Goal: Information Seeking & Learning: Find specific page/section

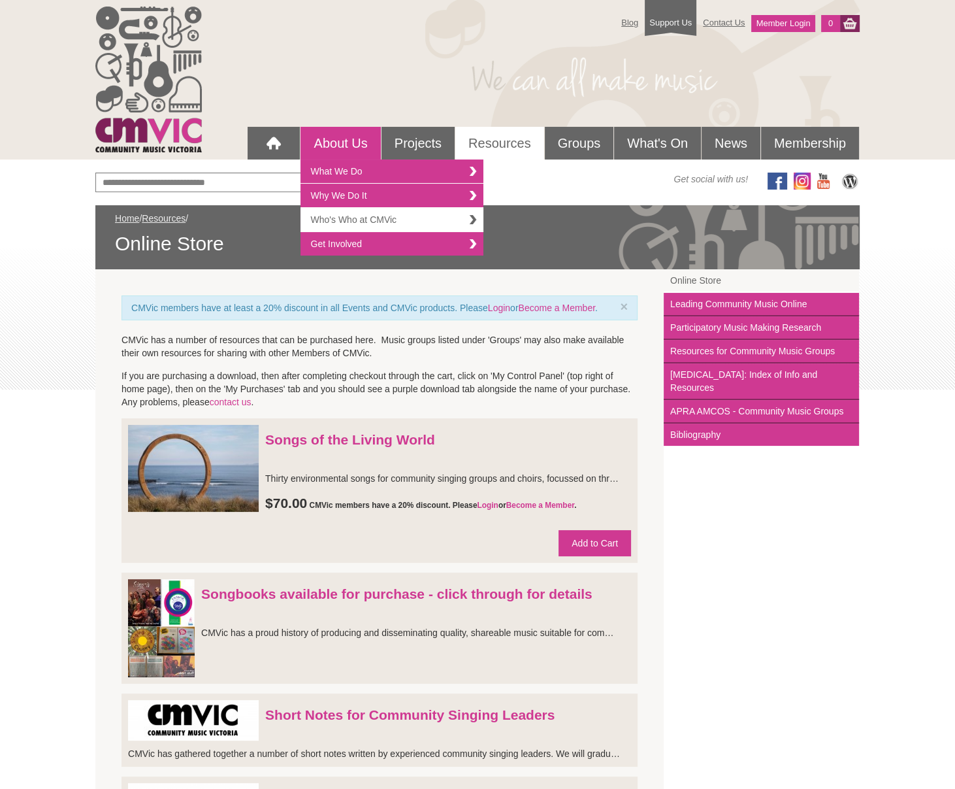
click at [335, 220] on link "Who's Who at CMVic" at bounding box center [392, 220] width 183 height 24
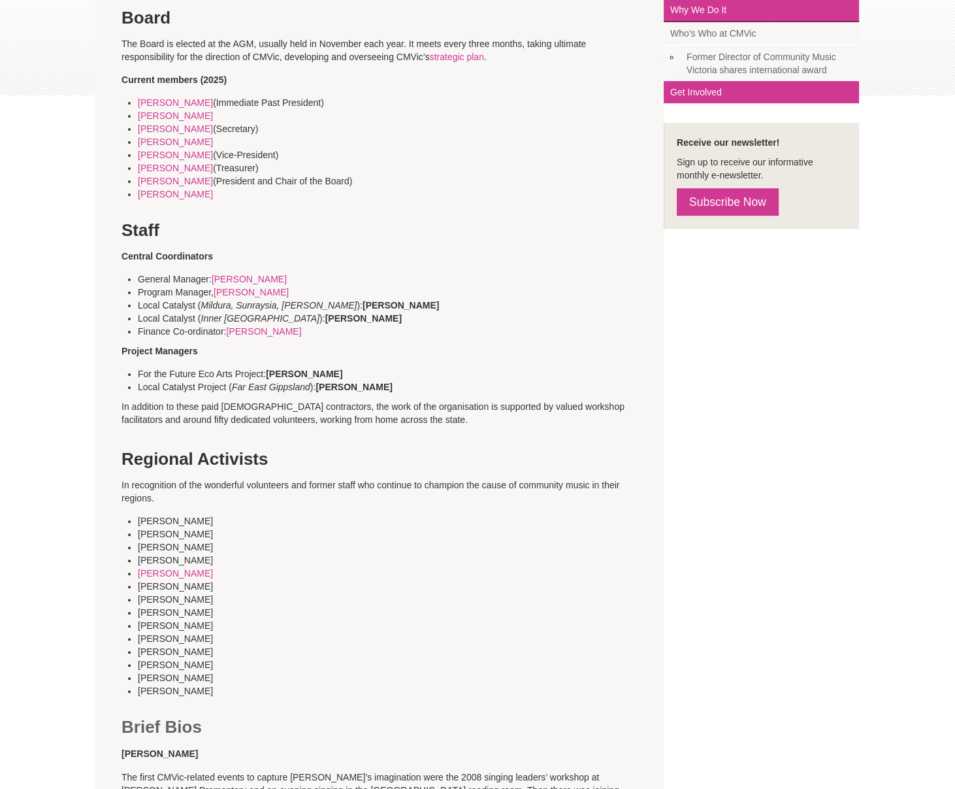
scroll to position [293, 0]
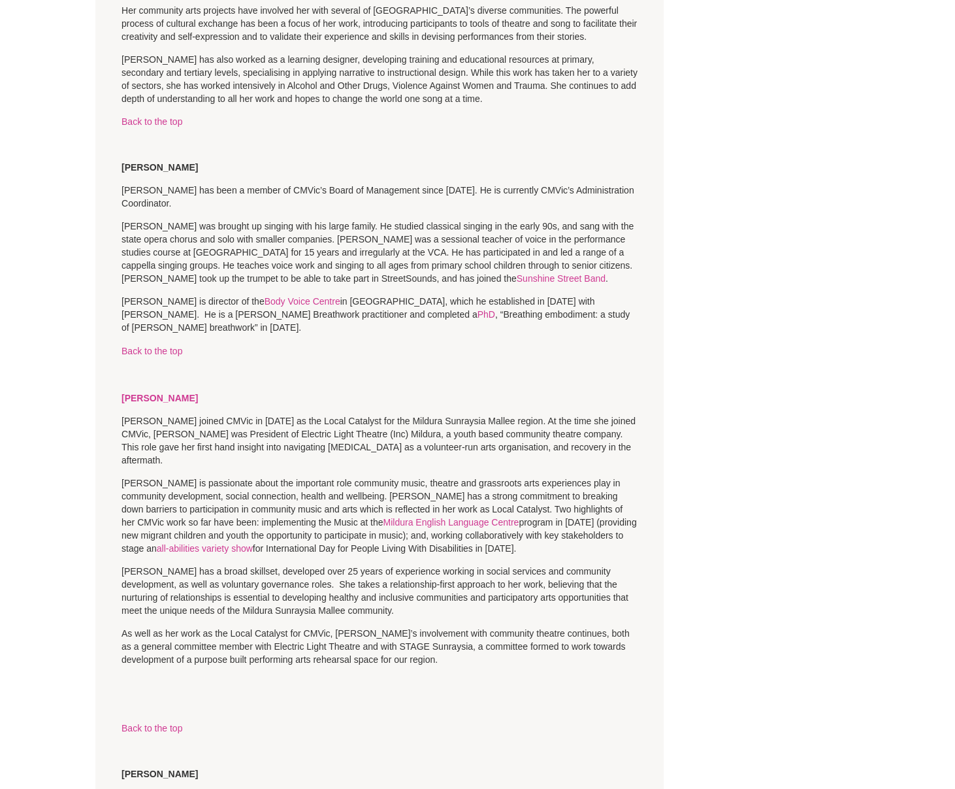
scroll to position [1662, 0]
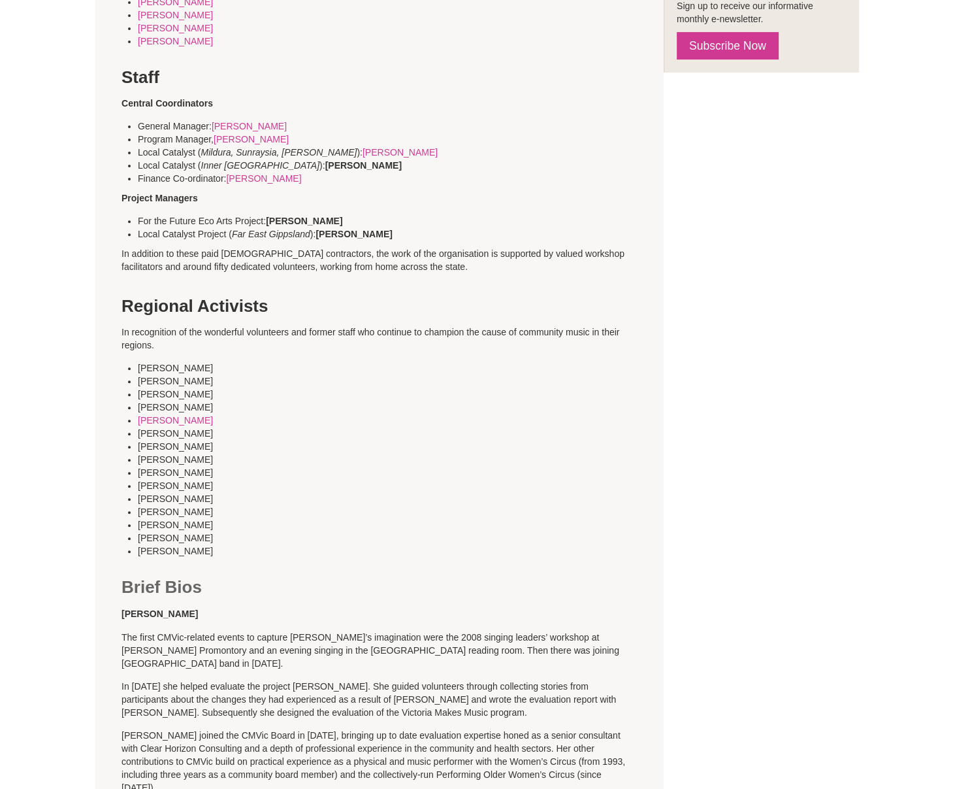
scroll to position [480, 0]
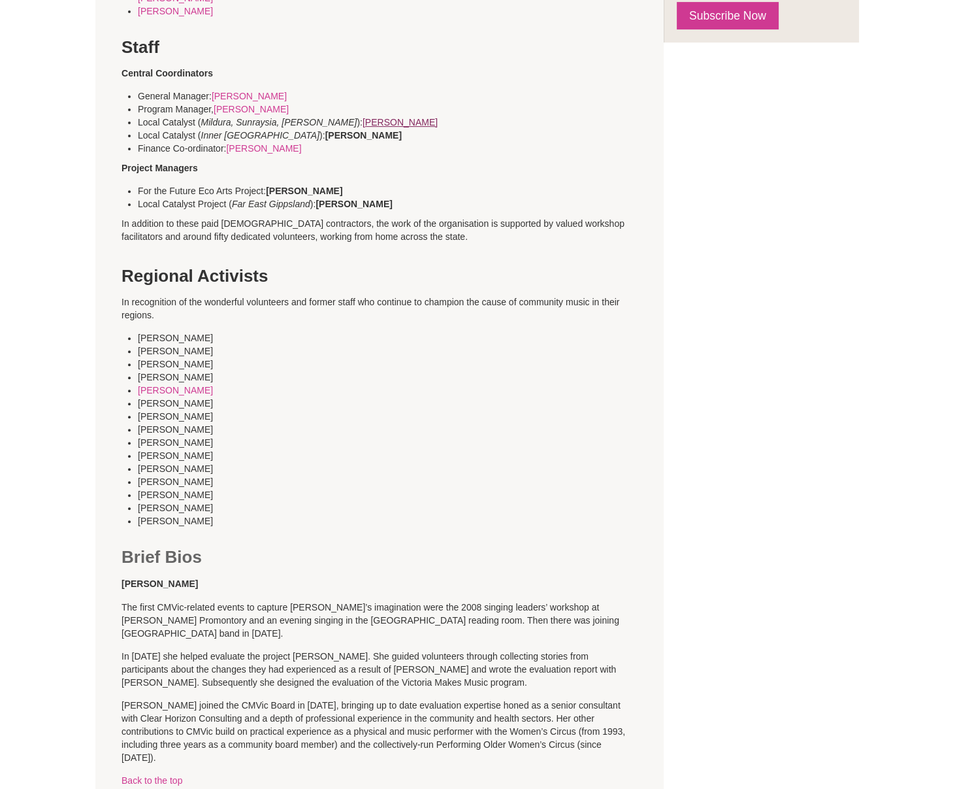
click at [363, 122] on link "[PERSON_NAME]" at bounding box center [400, 122] width 75 height 10
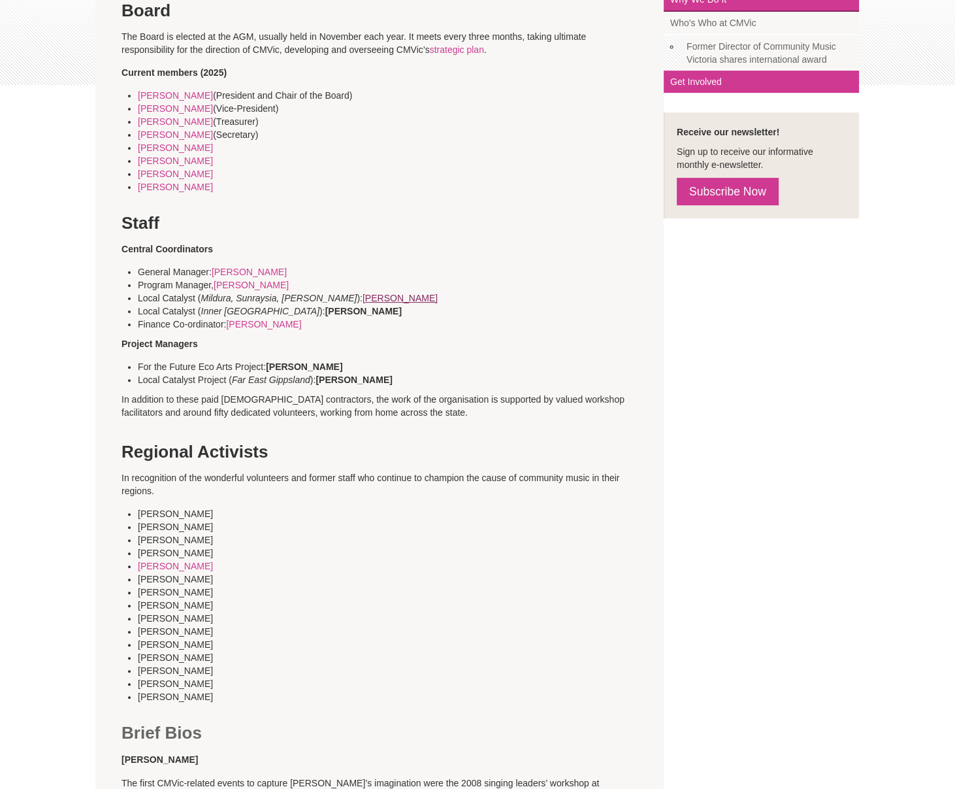
click at [363, 296] on link "[PERSON_NAME]" at bounding box center [400, 298] width 75 height 10
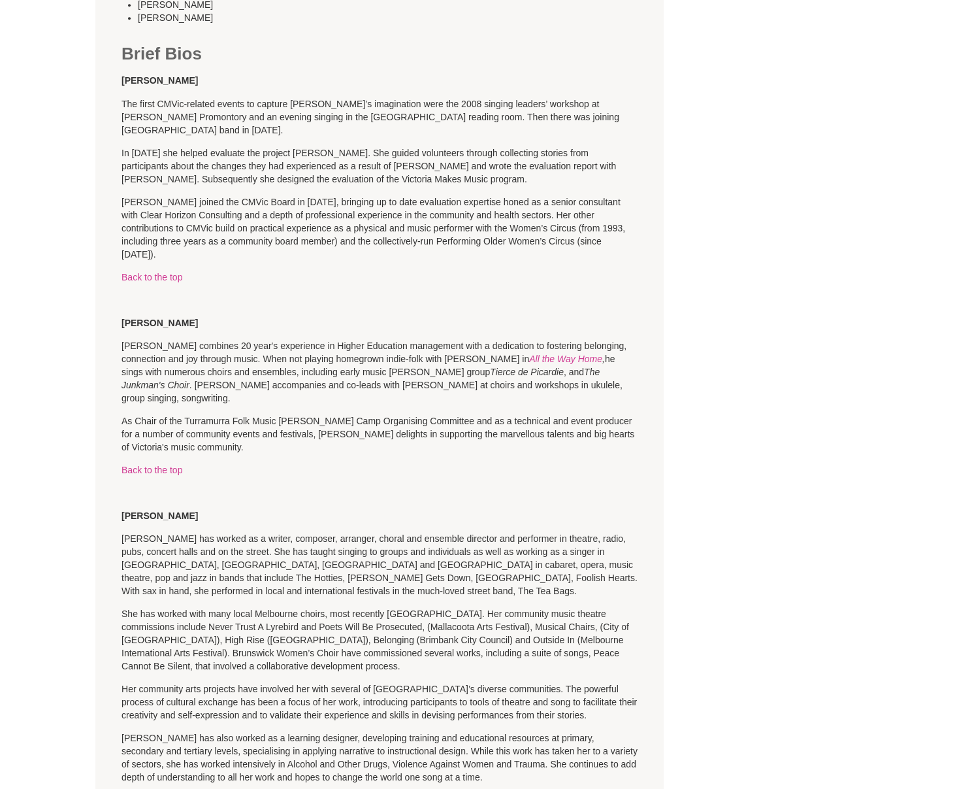
scroll to position [983, 0]
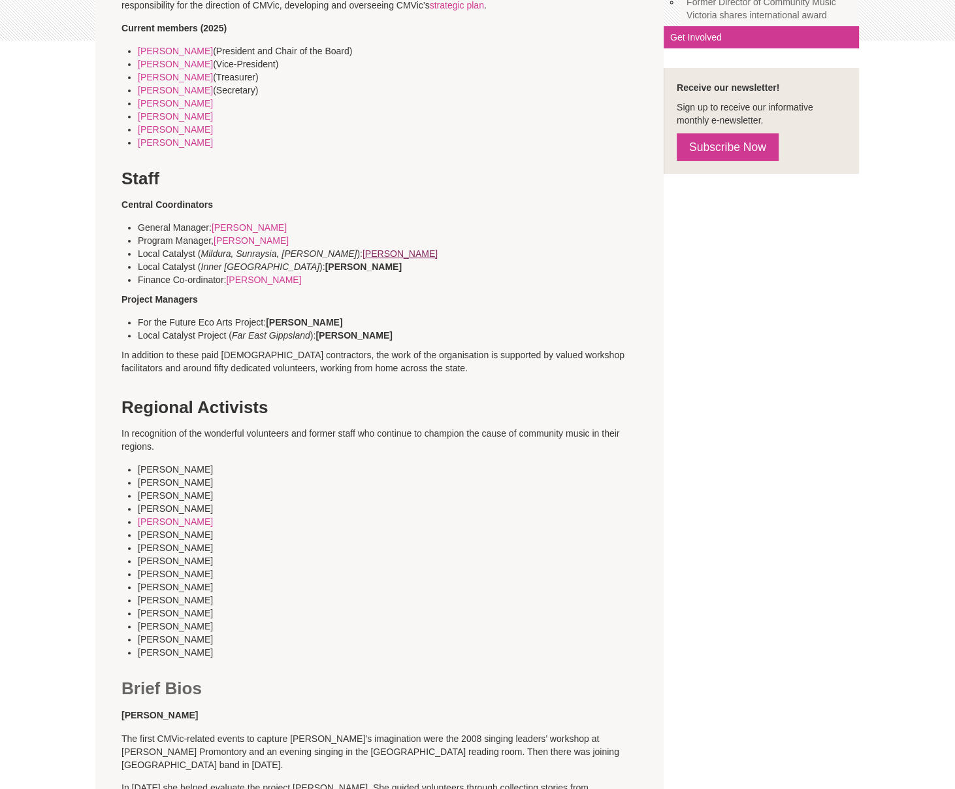
scroll to position [344, 0]
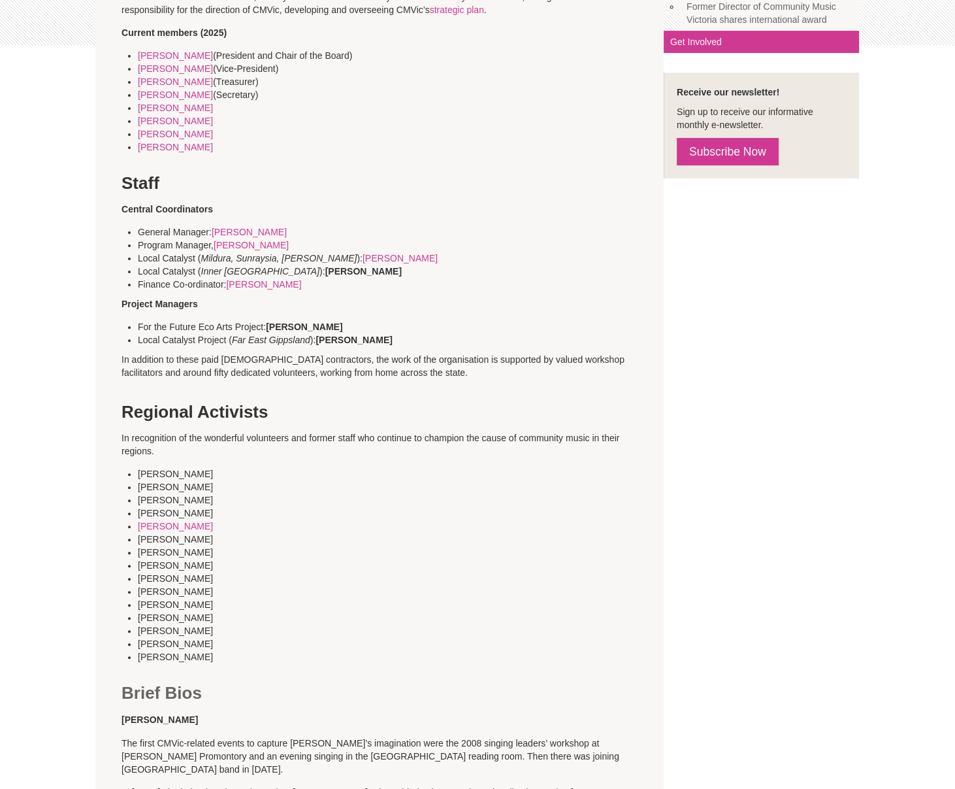
click at [361, 263] on li "Local Catalyst ( Mildura, Sunraysia, Mallee ): Kylie Livingston" at bounding box center [396, 258] width 516 height 13
click at [363, 259] on link "[PERSON_NAME]" at bounding box center [400, 258] width 75 height 10
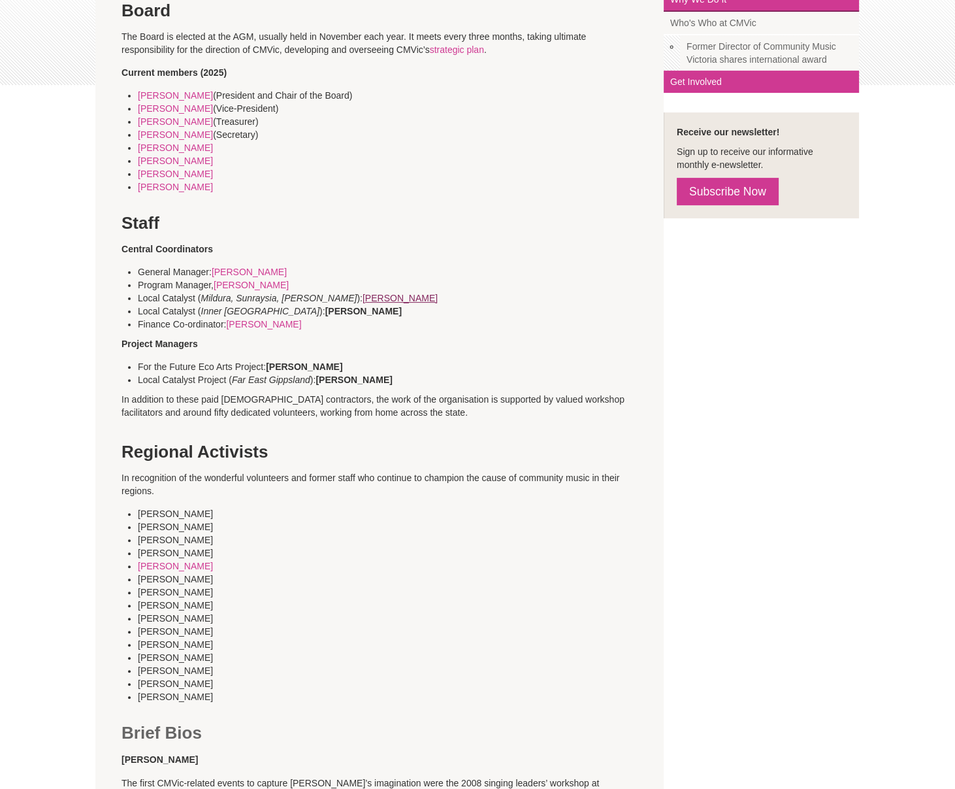
click at [363, 295] on link "Kylie Livingston" at bounding box center [400, 298] width 75 height 10
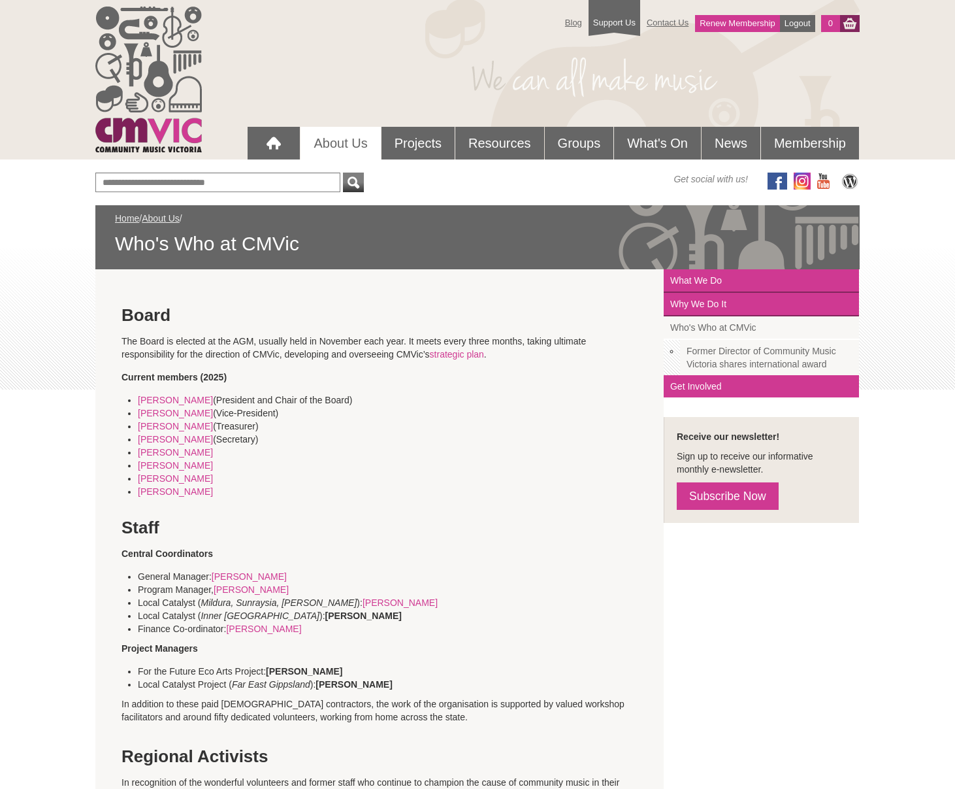
scroll to position [304, 0]
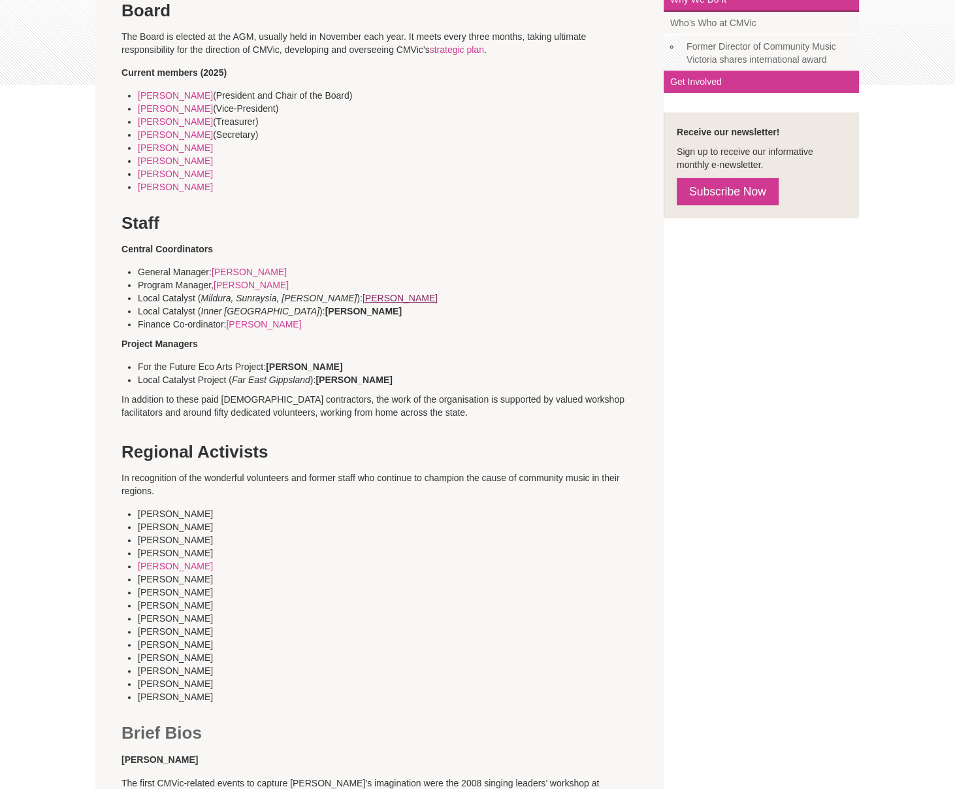
click at [363, 299] on link "[PERSON_NAME]" at bounding box center [400, 298] width 75 height 10
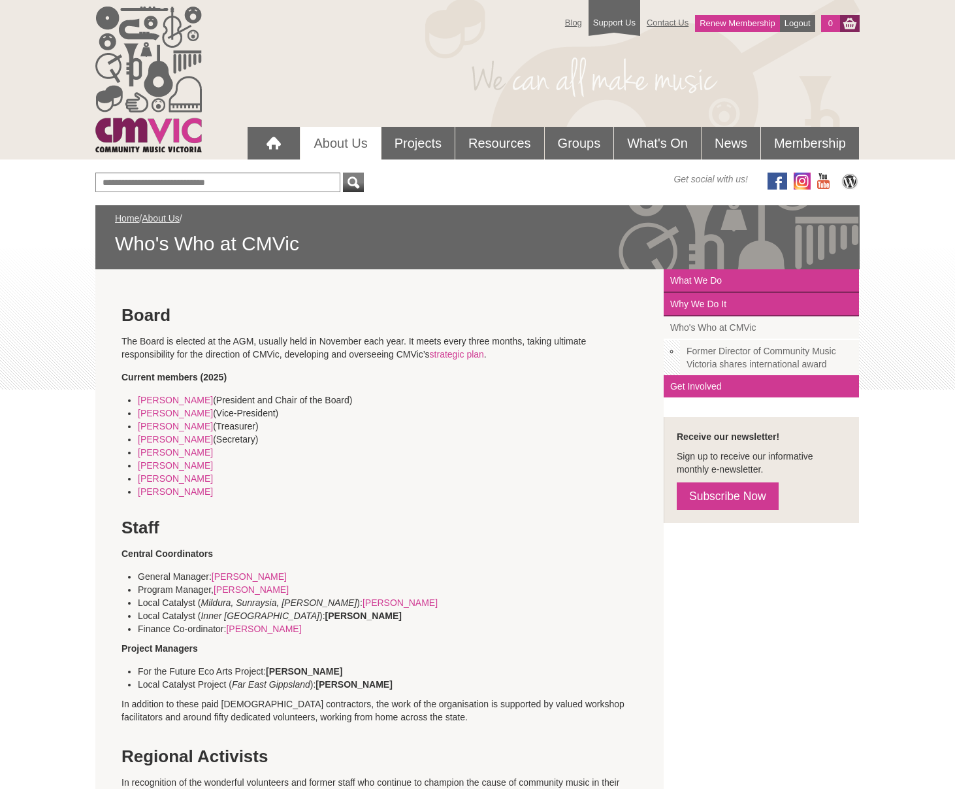
scroll to position [304, 0]
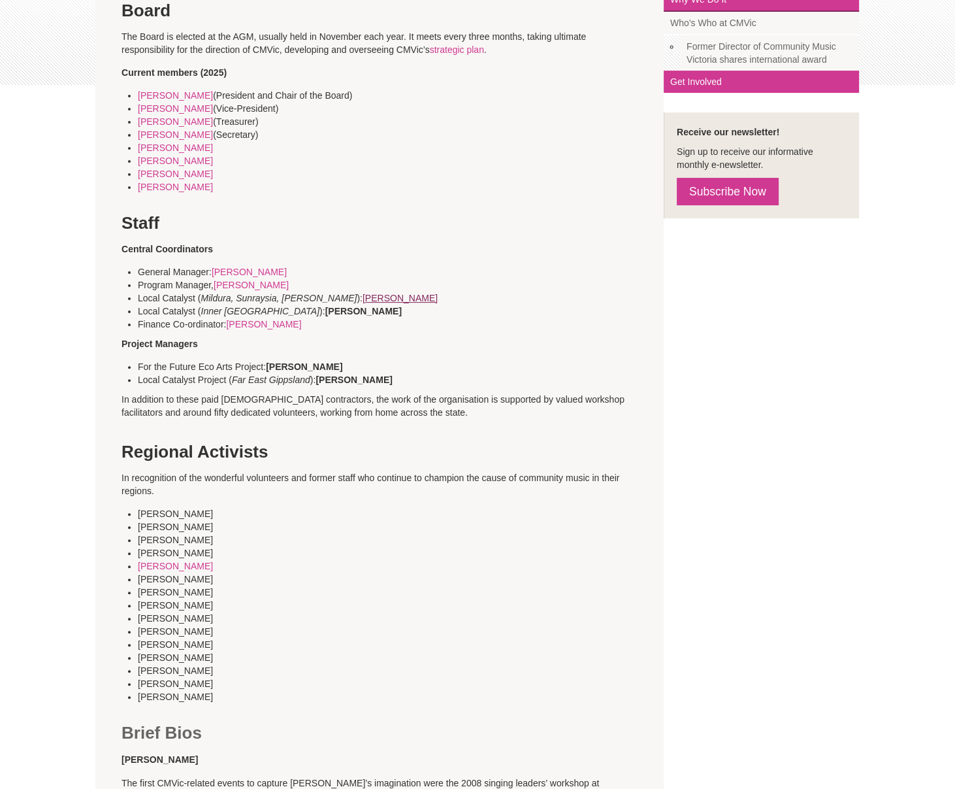
click at [363, 298] on link "[PERSON_NAME]" at bounding box center [400, 298] width 75 height 10
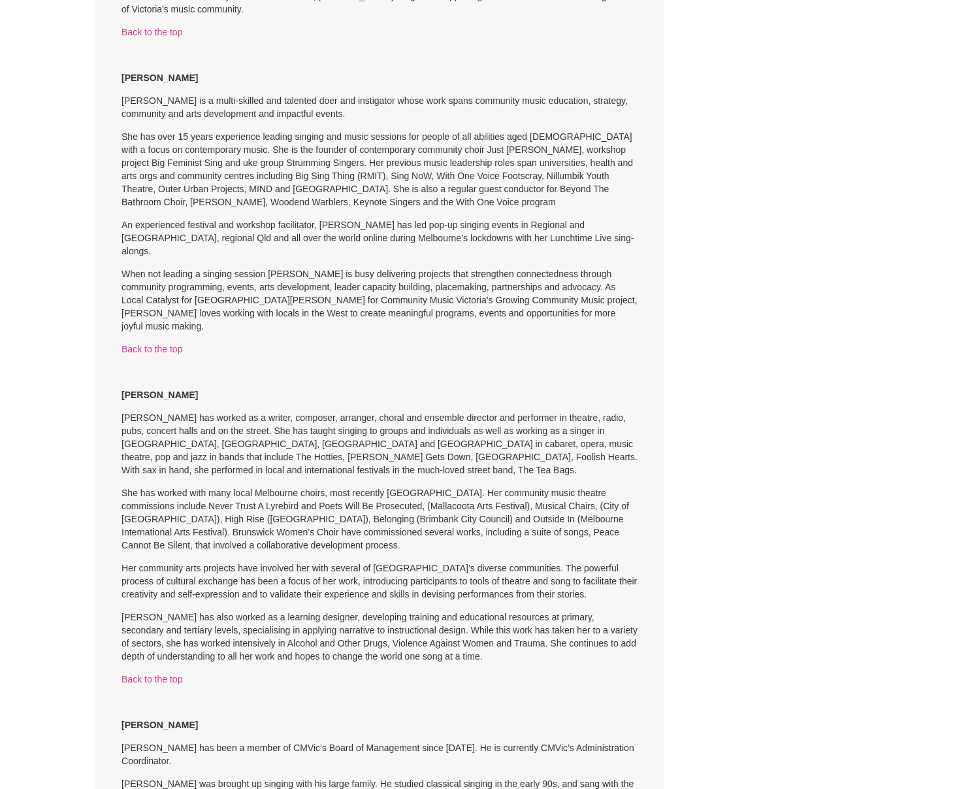
scroll to position [1424, 0]
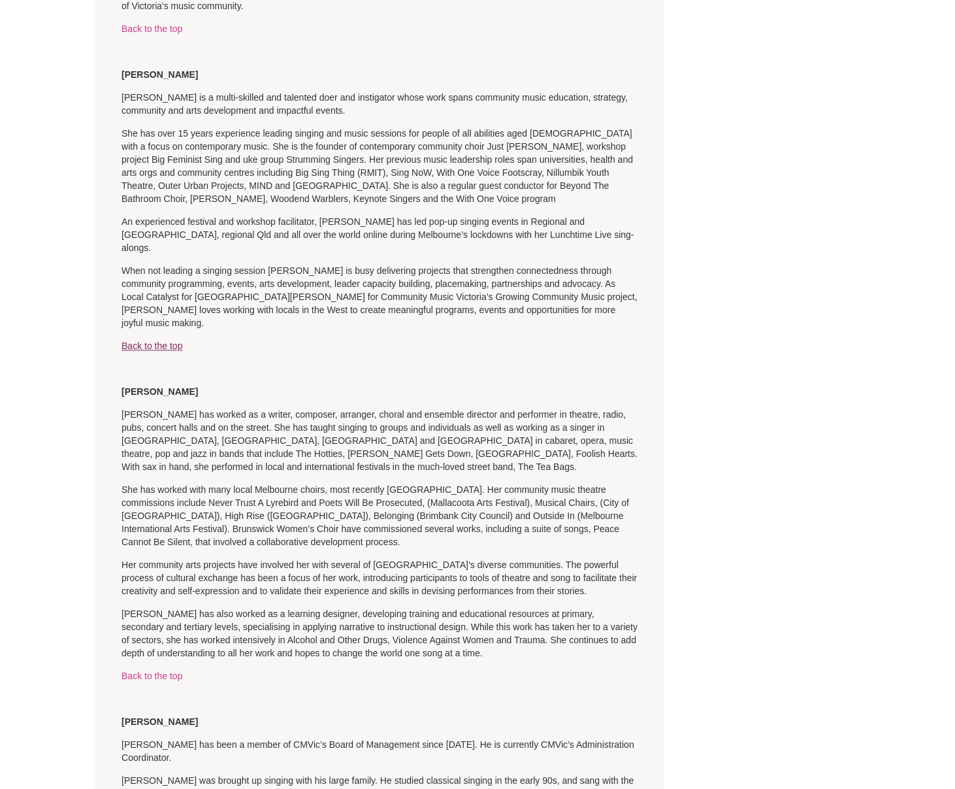
click at [161, 340] on link "Back to the top" at bounding box center [152, 345] width 61 height 10
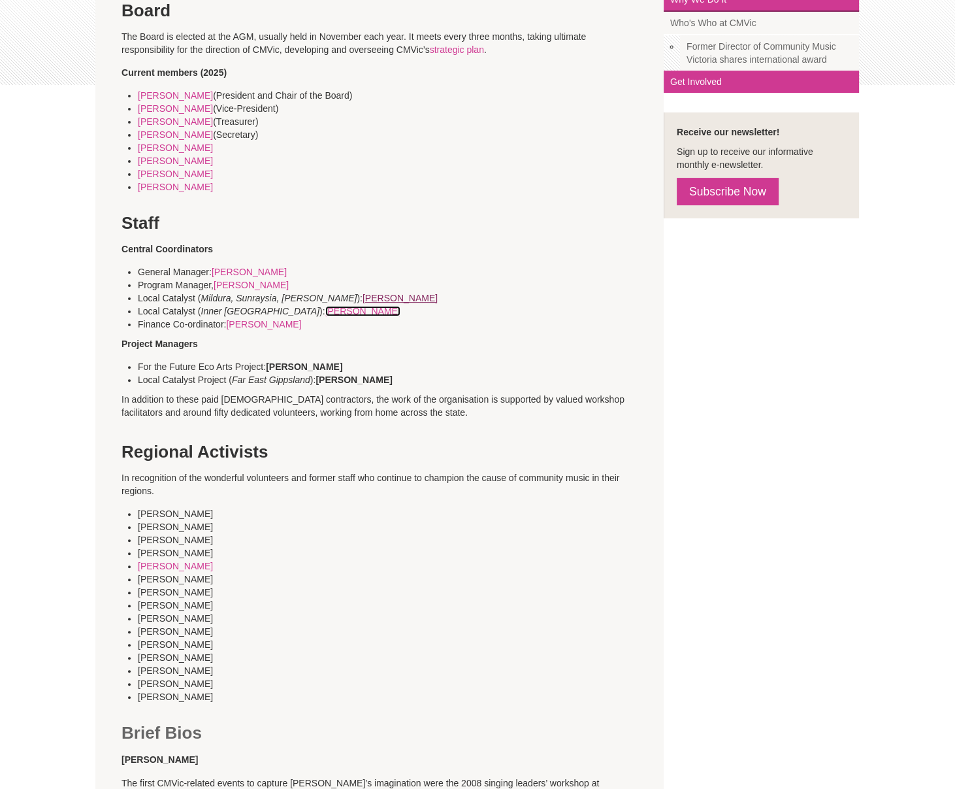
click at [325, 312] on link "Jane York" at bounding box center [362, 311] width 75 height 10
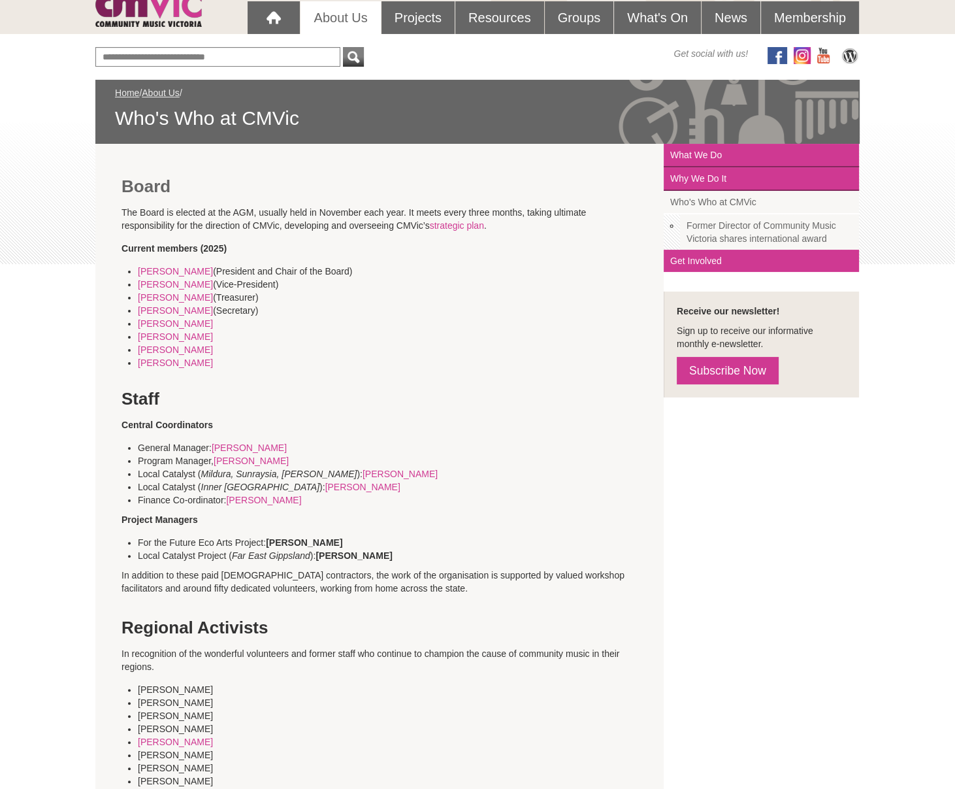
scroll to position [112, 0]
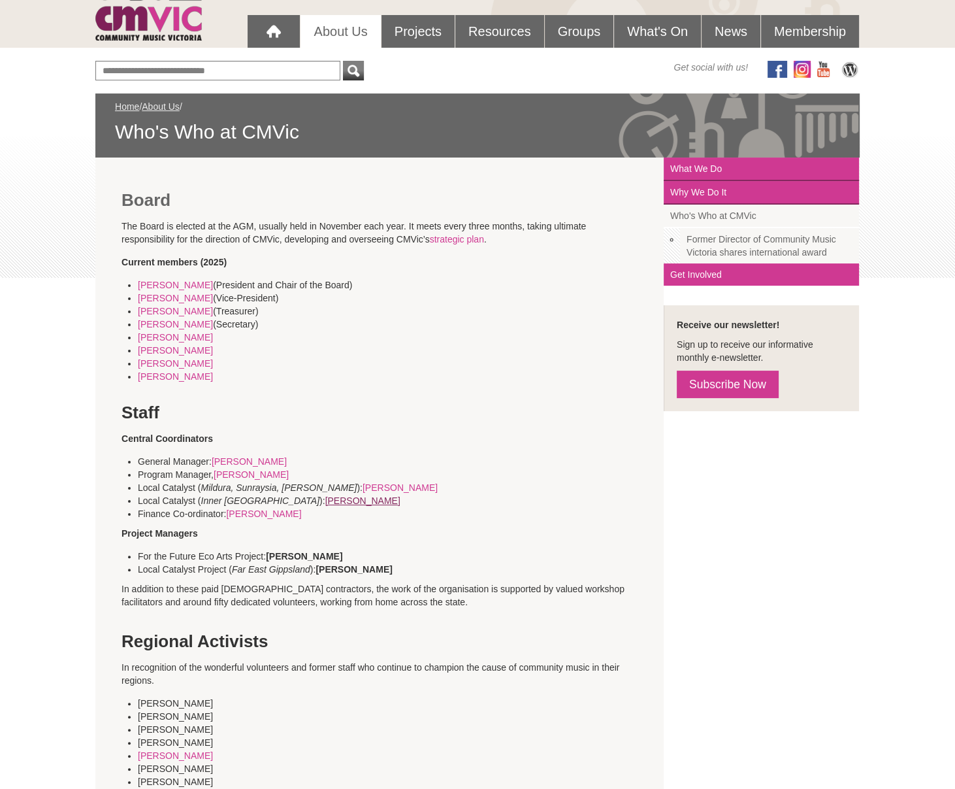
click at [325, 499] on link "[PERSON_NAME]" at bounding box center [362, 500] width 75 height 10
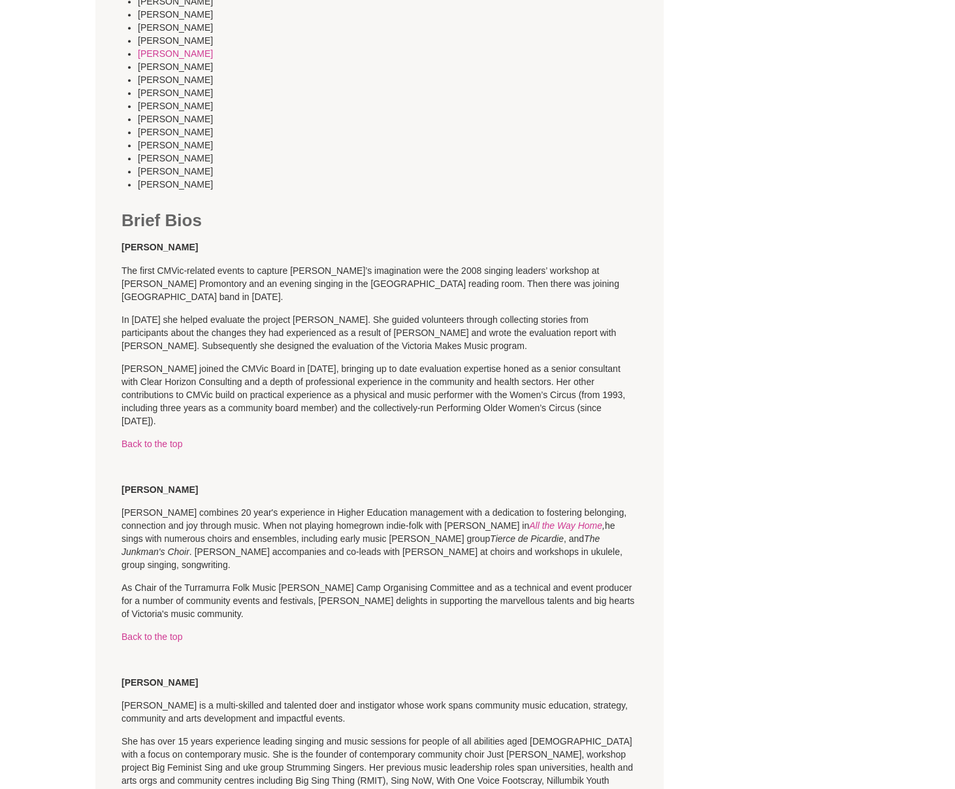
scroll to position [811, 0]
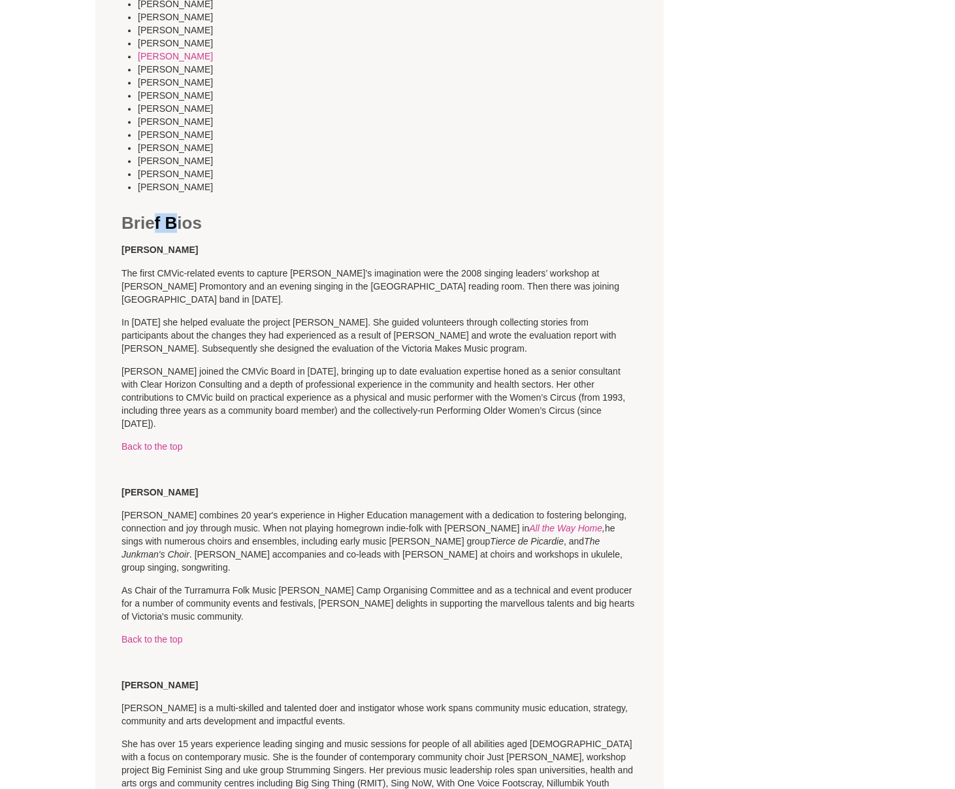
click at [150, 222] on h2 "Brief Bios" at bounding box center [380, 114] width 516 height 235
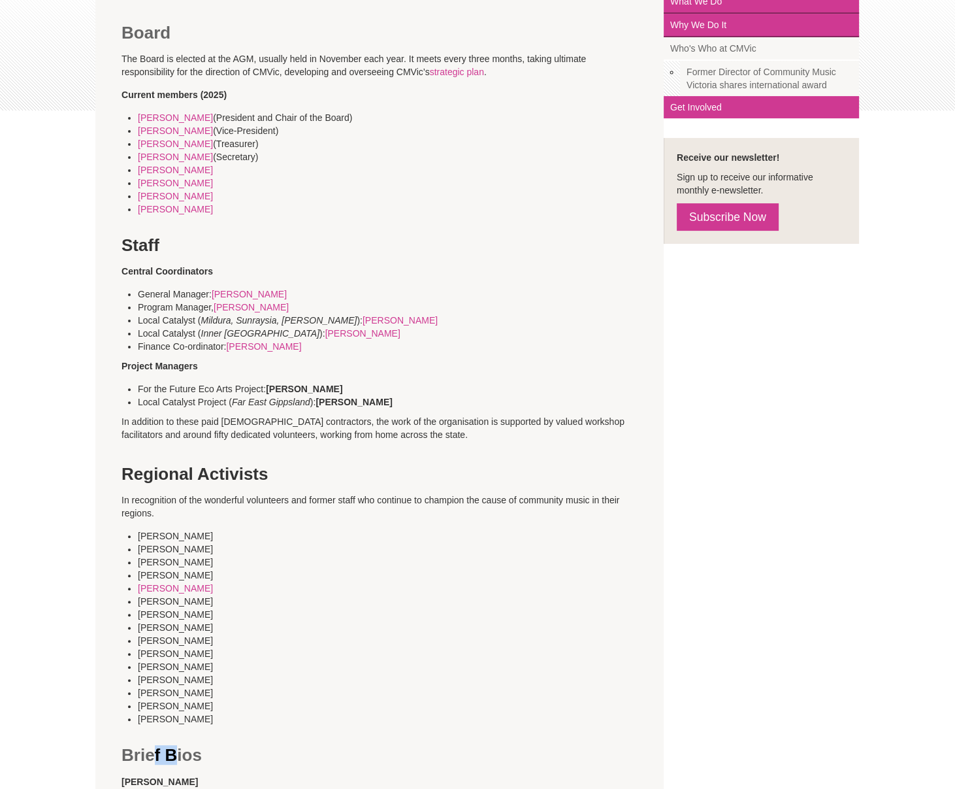
scroll to position [280, 0]
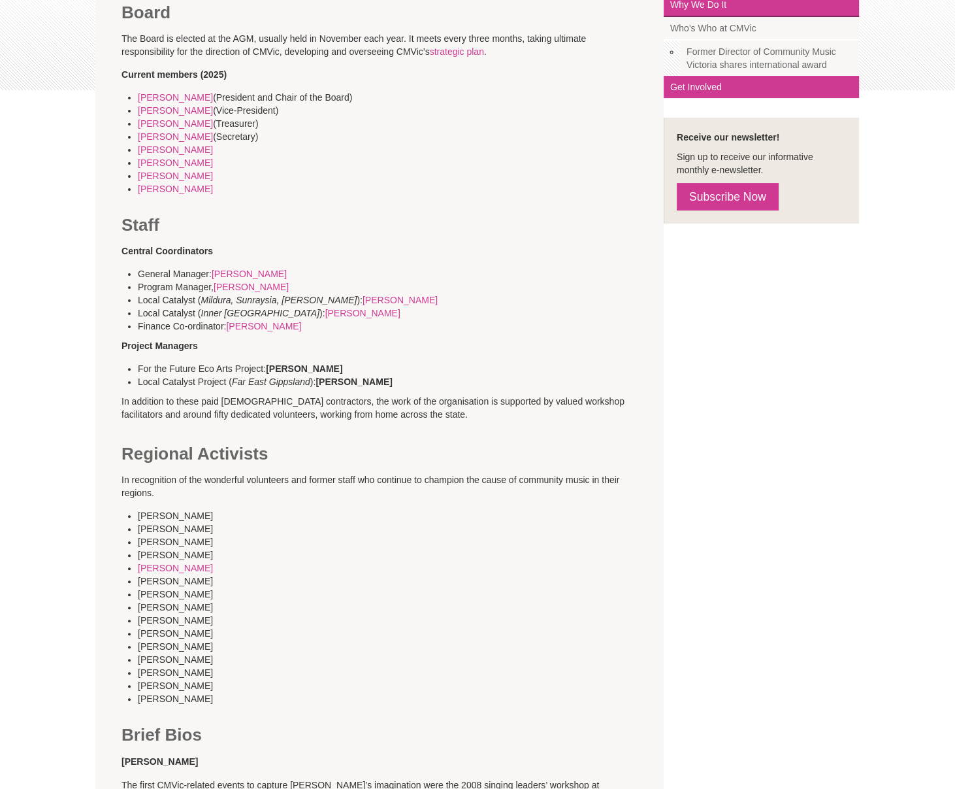
scroll to position [295, 0]
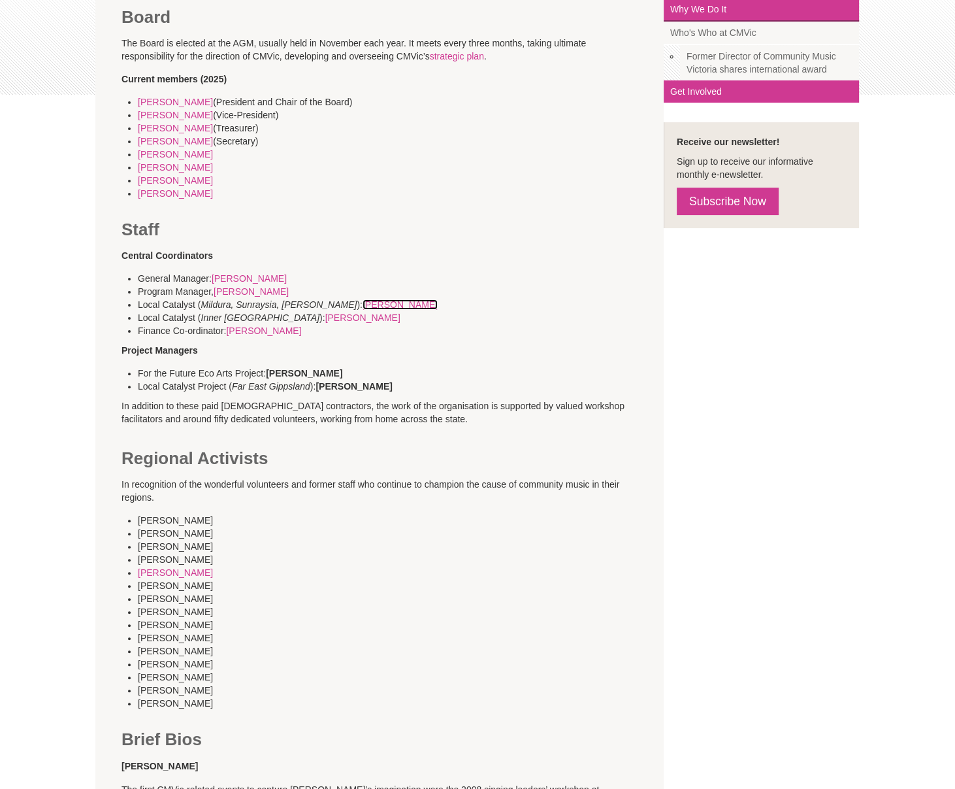
click at [363, 302] on link "[PERSON_NAME]" at bounding box center [400, 304] width 75 height 10
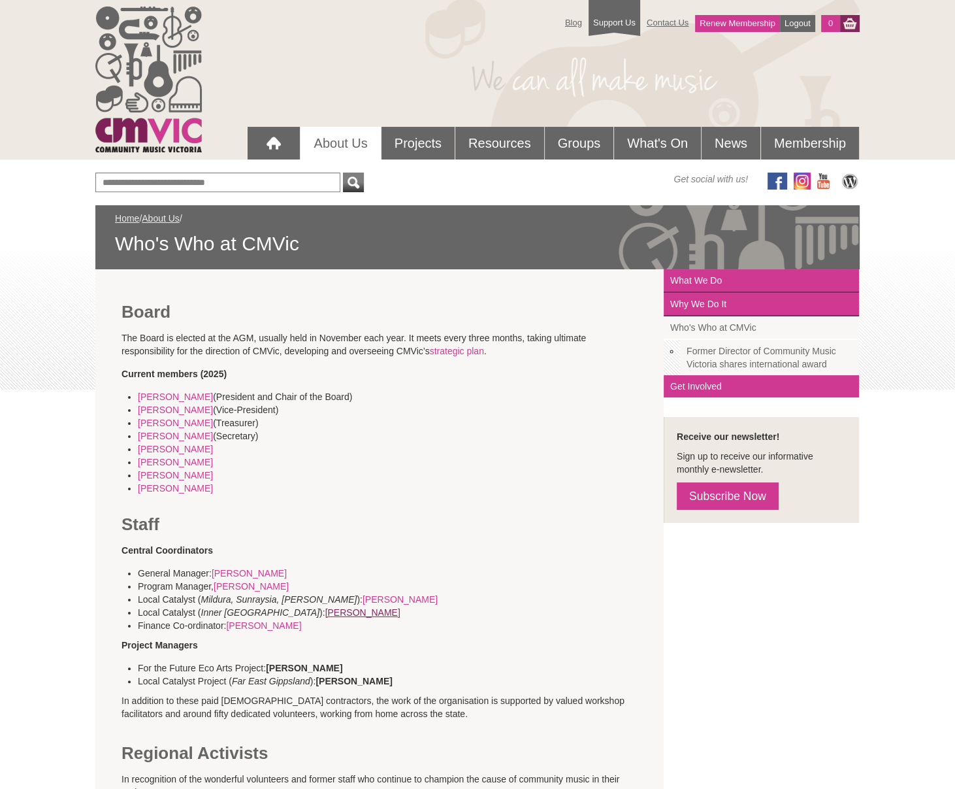
click at [325, 610] on link "Jane York" at bounding box center [362, 612] width 75 height 10
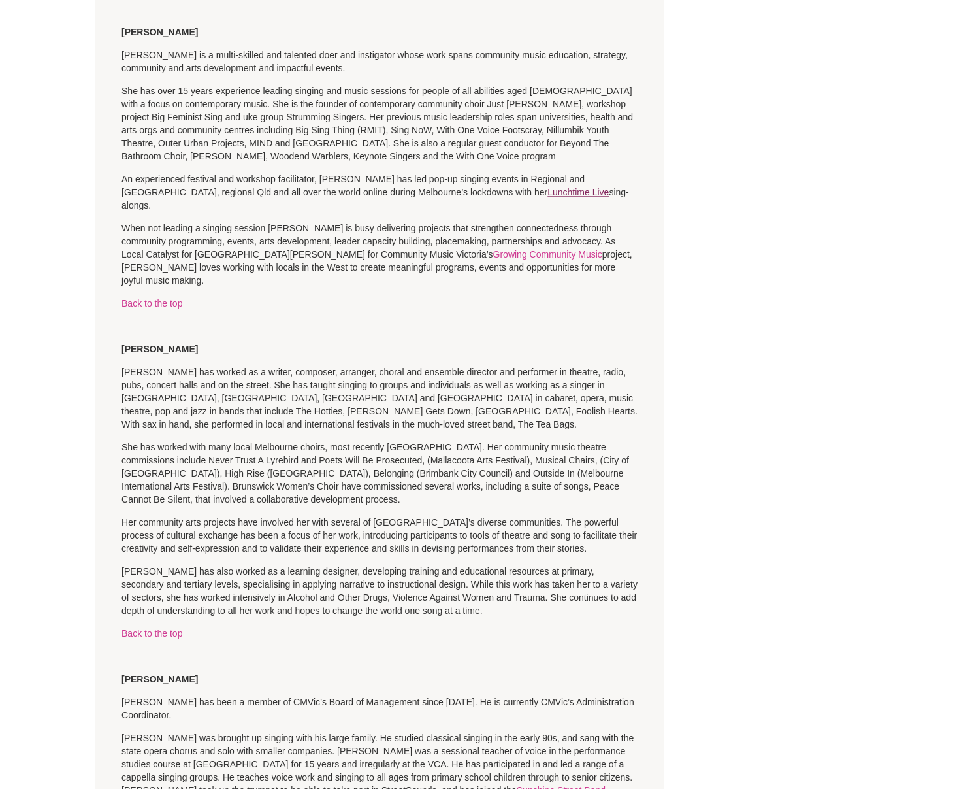
click at [548, 187] on link "Lunchtime Live" at bounding box center [578, 192] width 61 height 10
click at [493, 249] on link "Growing Community Music" at bounding box center [547, 254] width 109 height 10
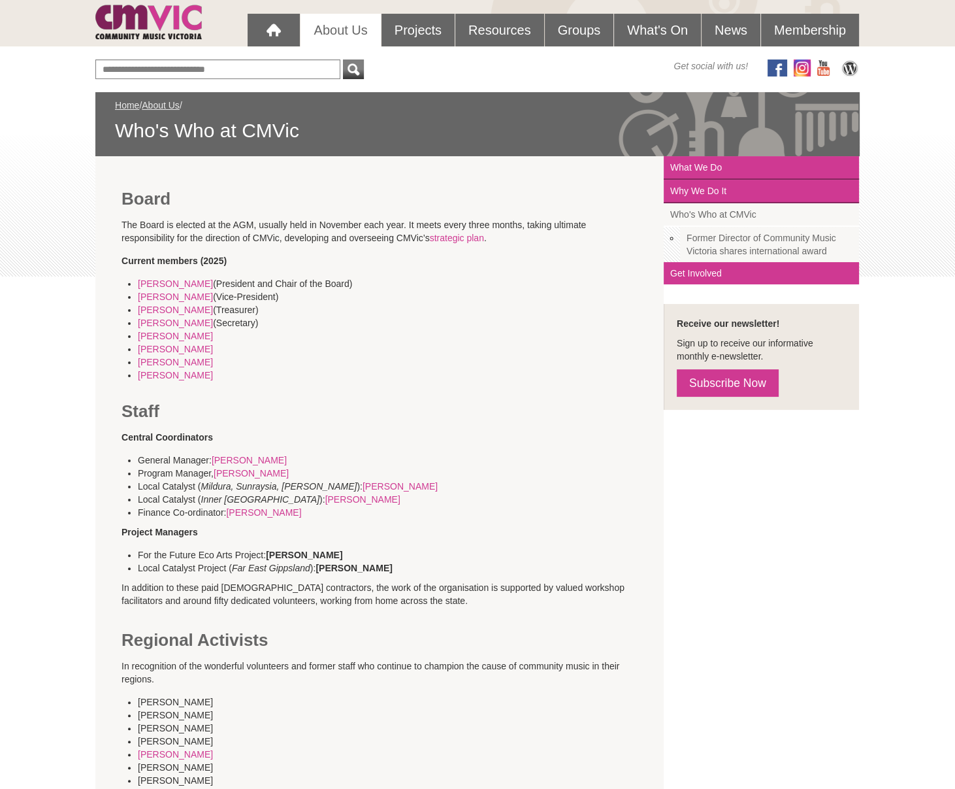
scroll to position [0, 0]
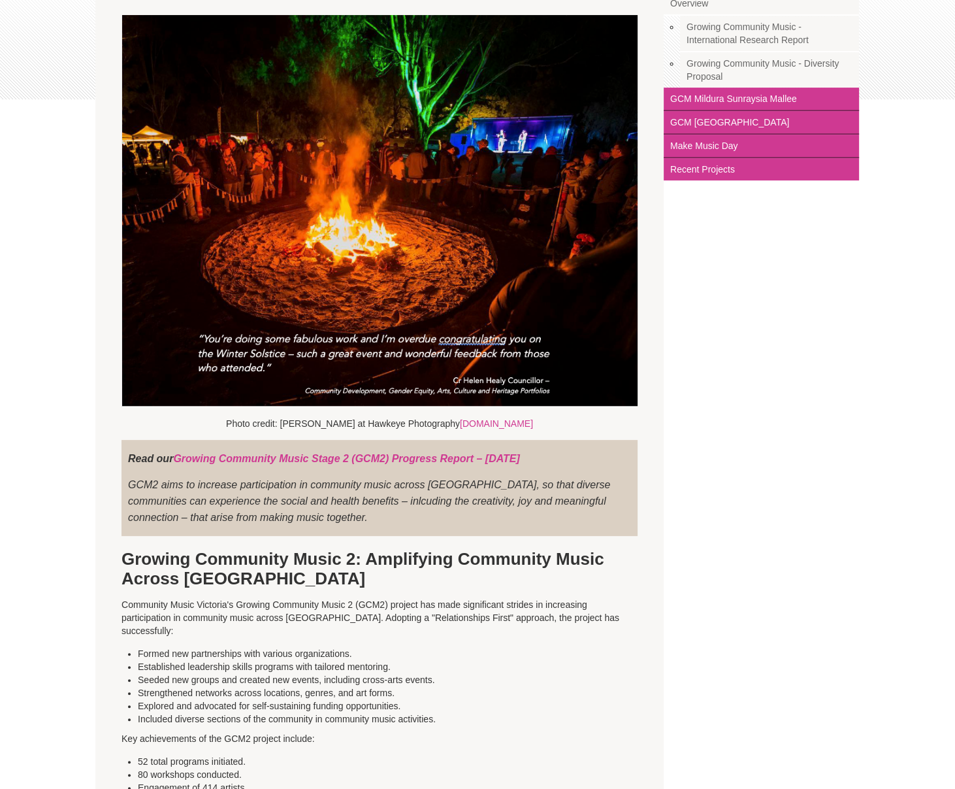
scroll to position [289, 0]
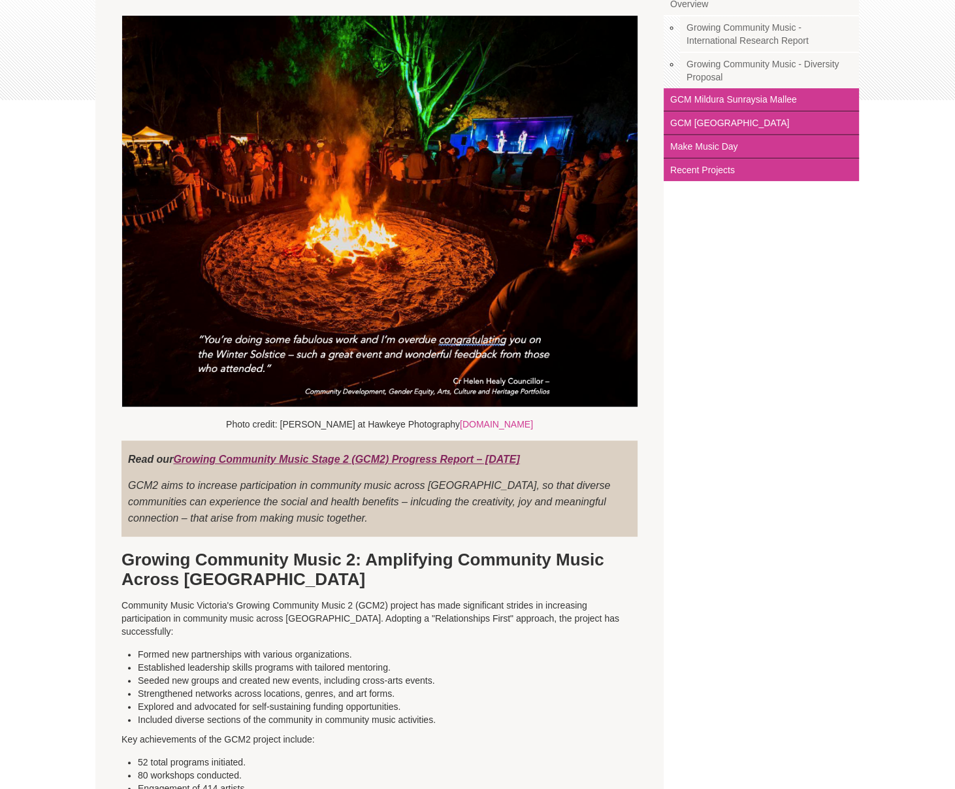
click at [286, 461] on link "Growing Community Music Stage 2 (GCM2) Progress Report – [DATE]" at bounding box center [346, 458] width 346 height 11
